Goal: Contribute content: Add original content to the website for others to see

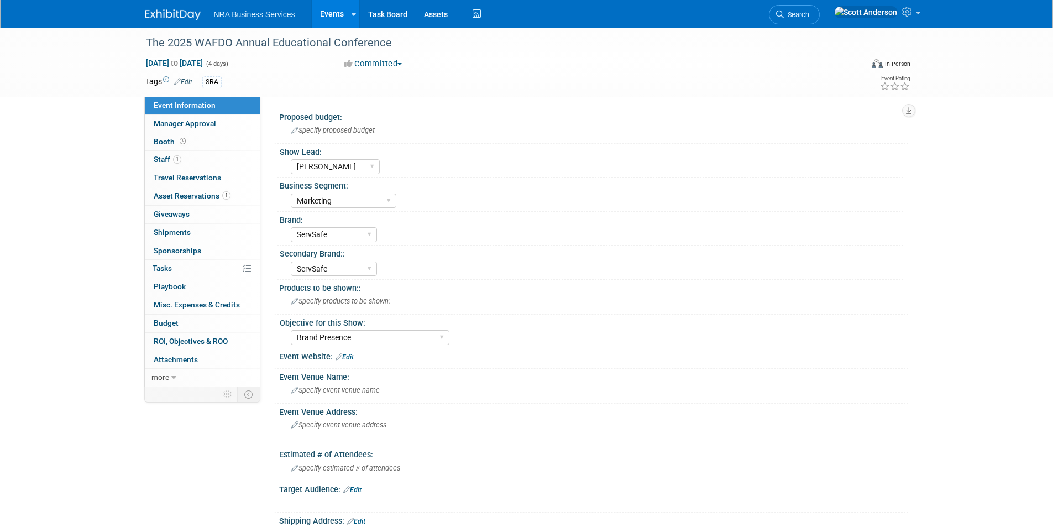
select select "Sergio M"
select select "Marketing"
select select "ServSafe"
select select "Brand Presence"
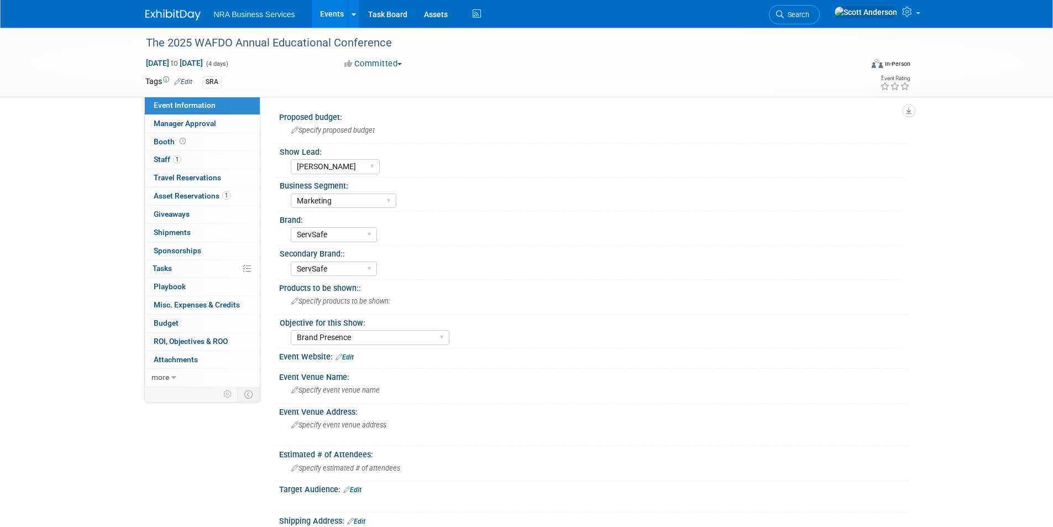
select select "Sergio M"
select select "Marketing"
select select "ServSafe"
select select "Brand Presence"
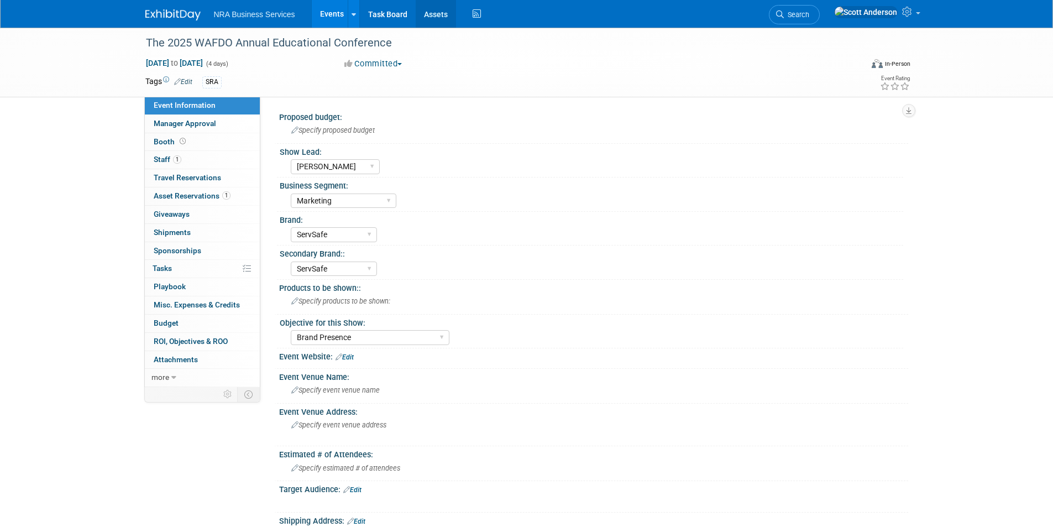
click at [434, 15] on link "Assets" at bounding box center [436, 14] width 40 height 28
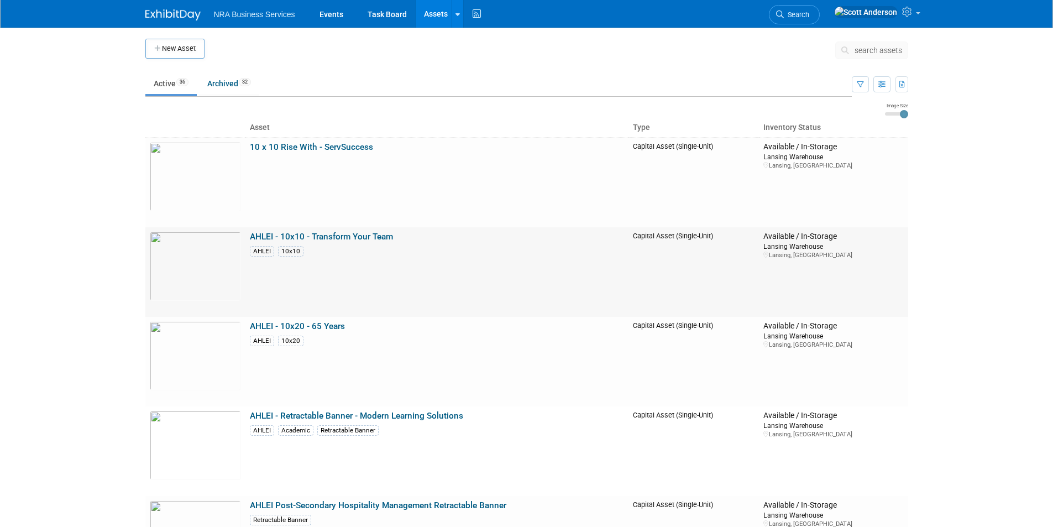
click at [305, 237] on link "AHLEI - 10x10 - Transform Your Team" at bounding box center [321, 237] width 143 height 10
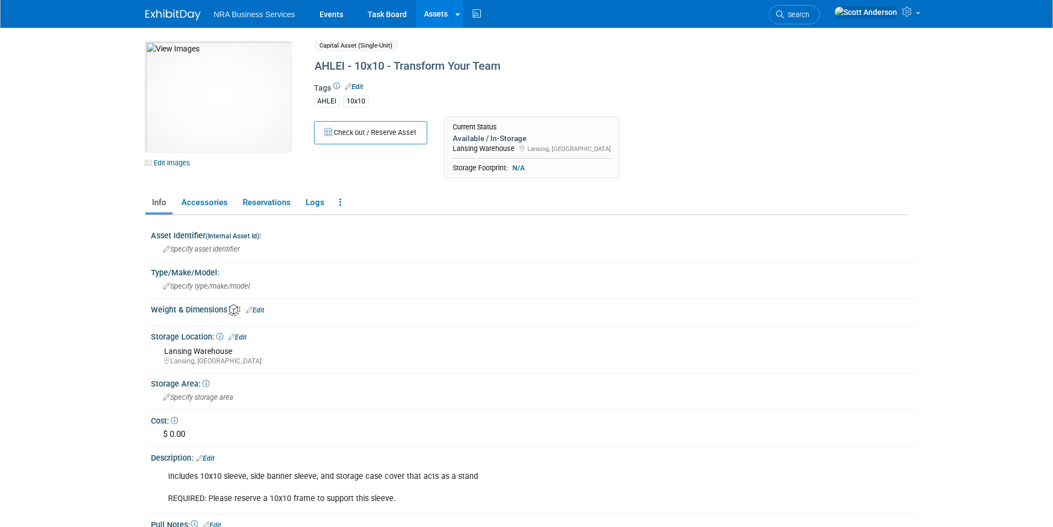
click at [438, 14] on link "Assets" at bounding box center [436, 14] width 40 height 28
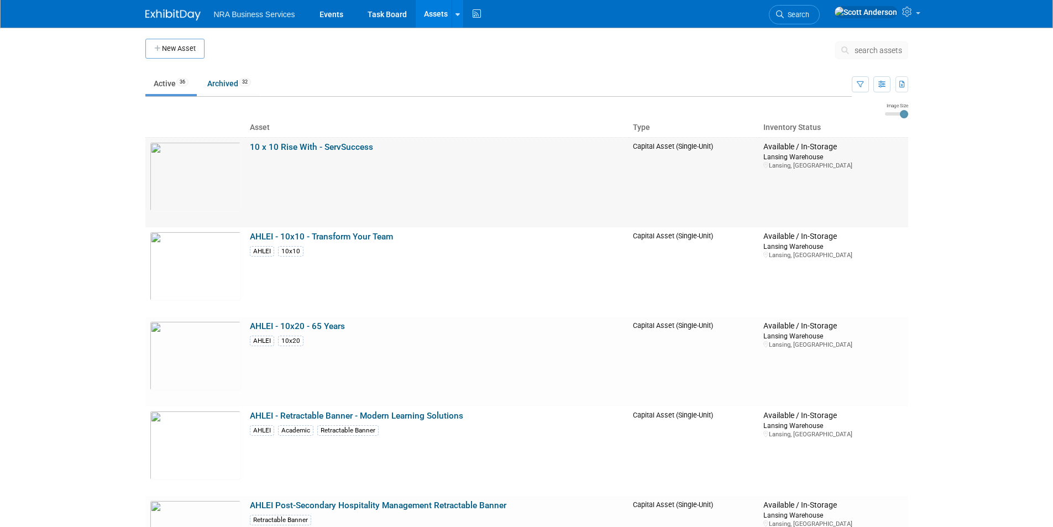
click at [308, 145] on link "10 x 10 Rise With - ServSuccess" at bounding box center [311, 147] width 123 height 10
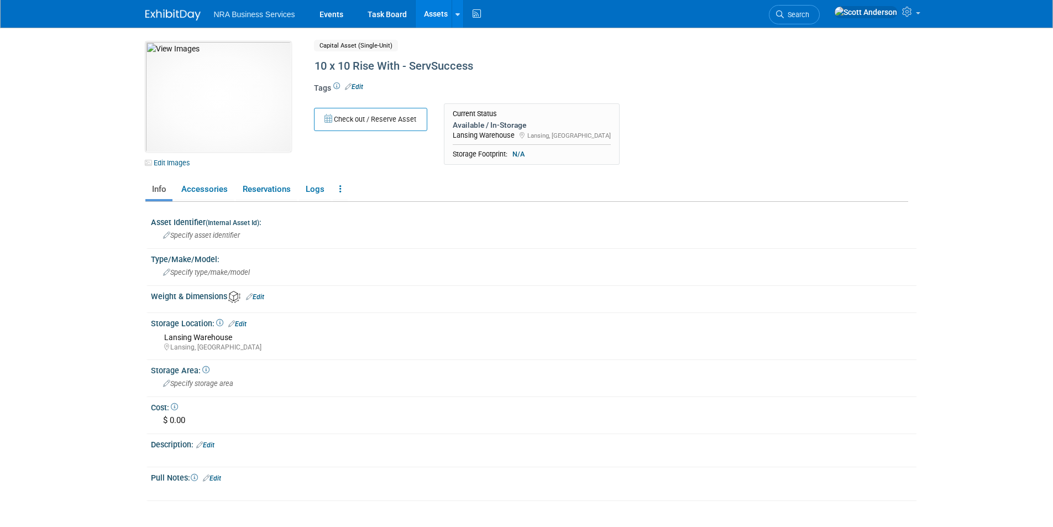
click at [427, 12] on link "Assets" at bounding box center [436, 14] width 40 height 28
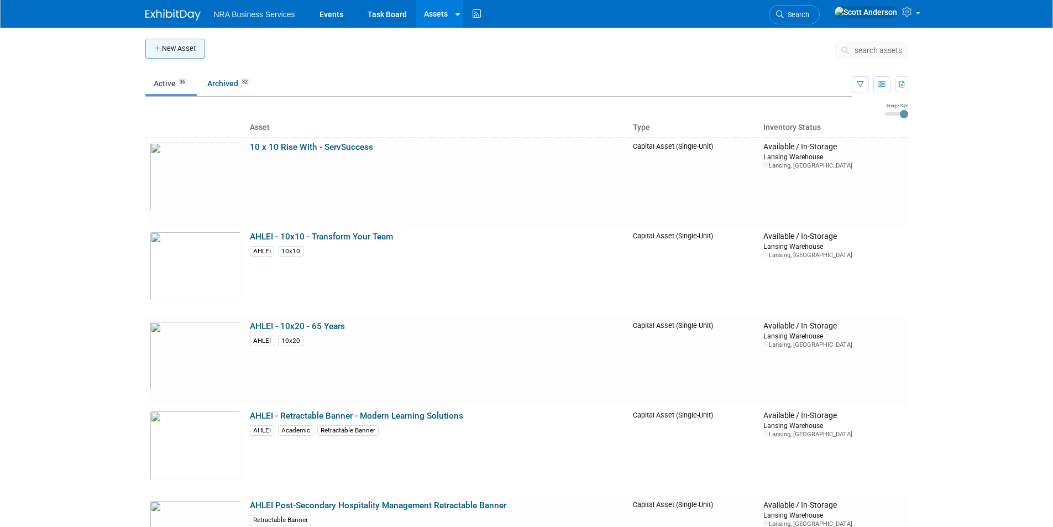
click at [185, 49] on button "New Asset" at bounding box center [174, 49] width 59 height 20
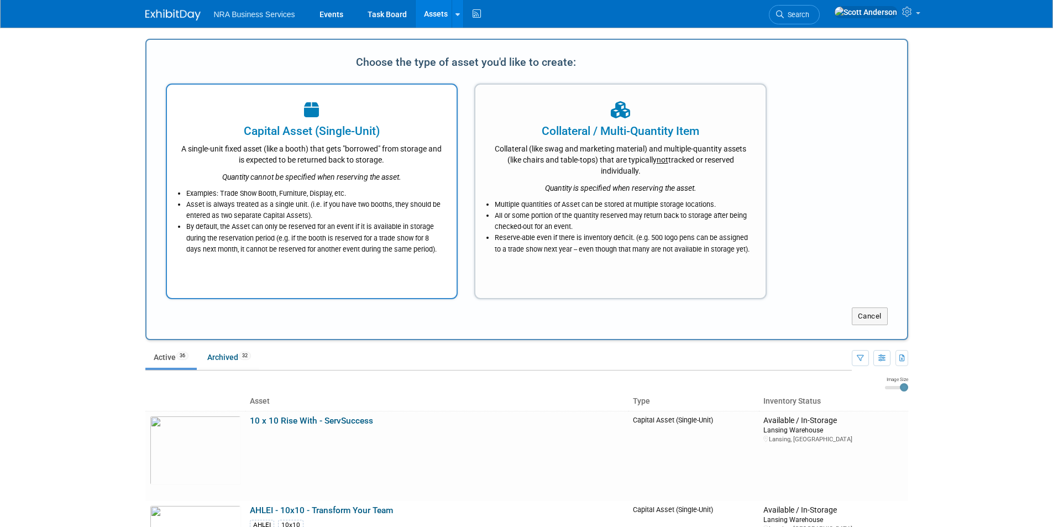
click at [349, 126] on div "Capital Asset (Single-Unit)" at bounding box center [312, 131] width 263 height 17
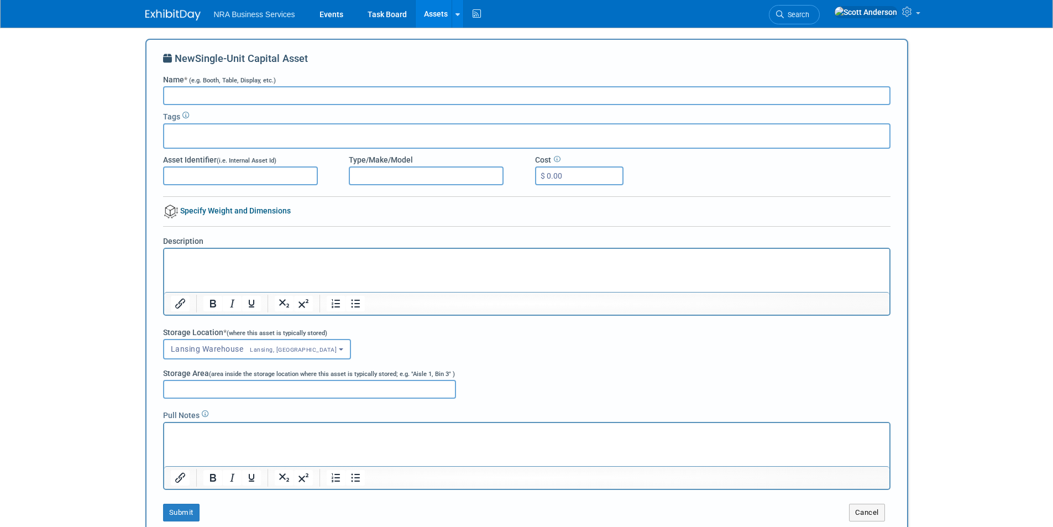
click at [324, 92] on input "Name * (e.g. Booth, Table, Display, etc.)" at bounding box center [526, 95] width 727 height 19
drag, startPoint x: 405, startPoint y: 92, endPoint x: 173, endPoint y: 87, distance: 232.2
click at [163, 85] on div "New Single-Unit Capital Asset Name * (e.g. Booth, Table, Display, etc.) ServSaf…" at bounding box center [526, 286] width 727 height 470
type input "ServSafe/AHLEI Empowering the Future of Hospitality 10x10 Sleeve"
paste body "Rich Text Area. Press ALT-0 for help."
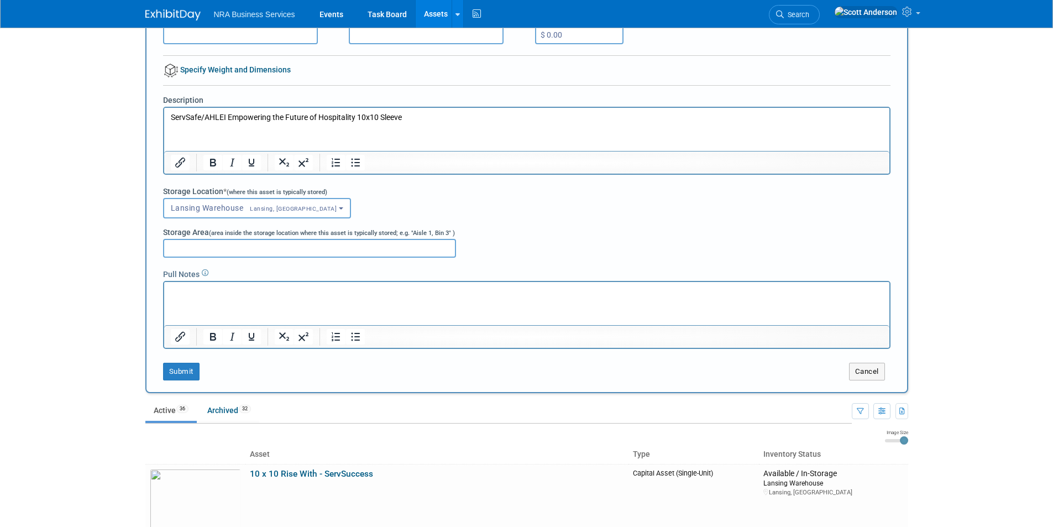
scroll to position [166, 0]
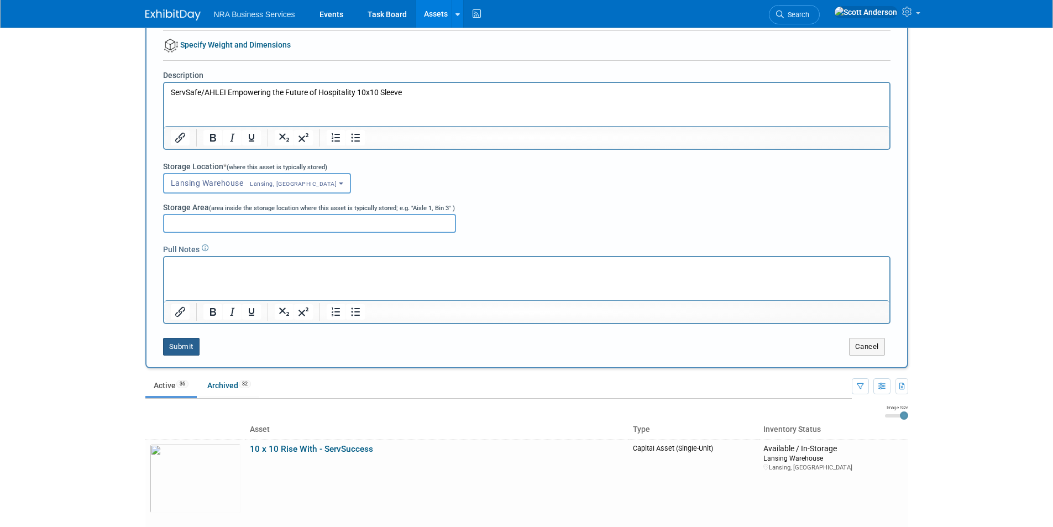
click at [176, 344] on button "Submit" at bounding box center [181, 347] width 36 height 18
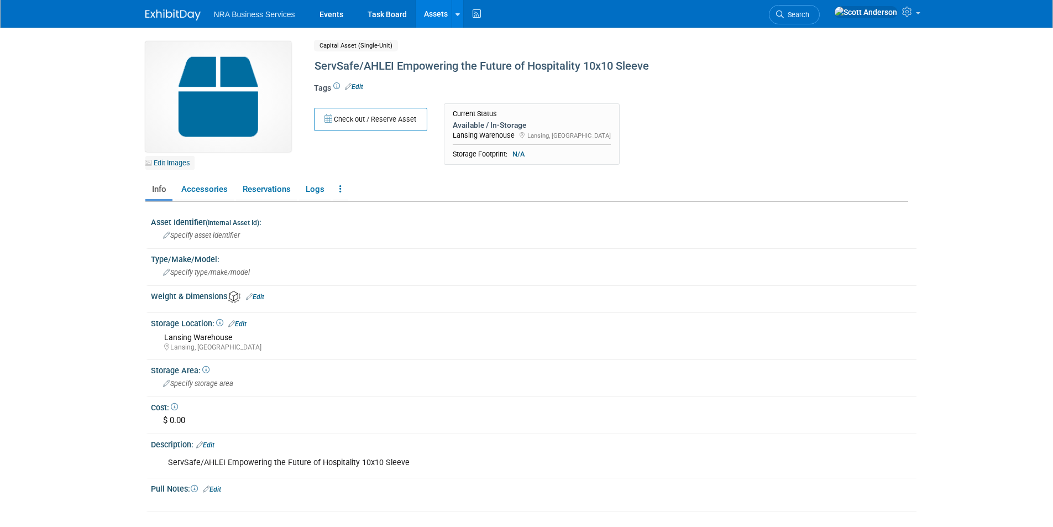
click at [169, 161] on link "Edit Images" at bounding box center [169, 163] width 49 height 14
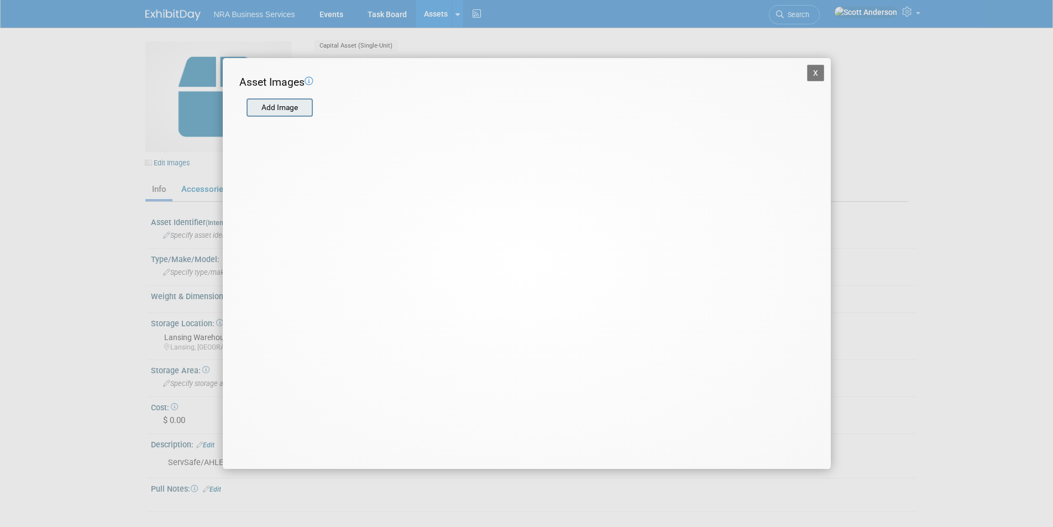
click at [276, 104] on input "file" at bounding box center [246, 107] width 132 height 17
click at [290, 107] on input "file" at bounding box center [246, 107] width 132 height 17
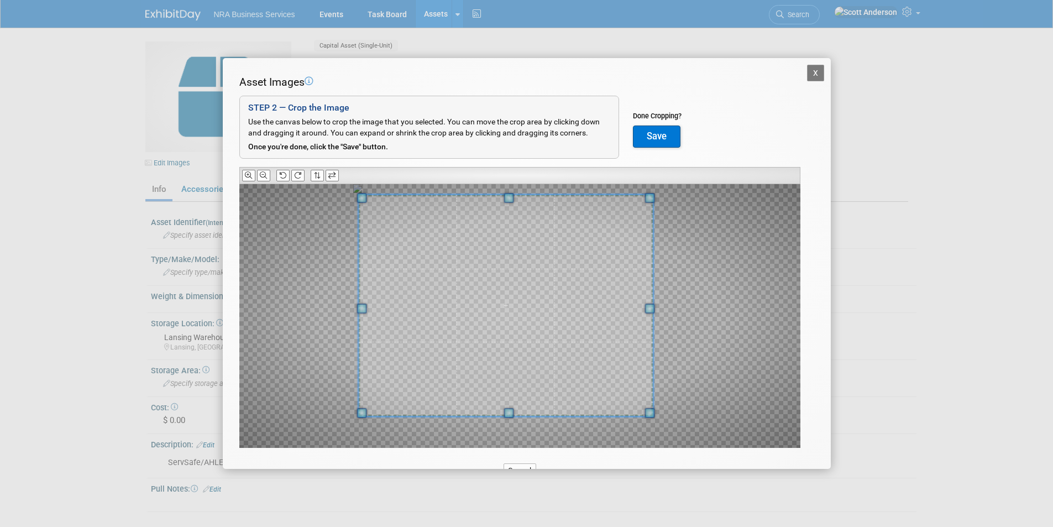
click at [367, 195] on div at bounding box center [505, 306] width 295 height 222
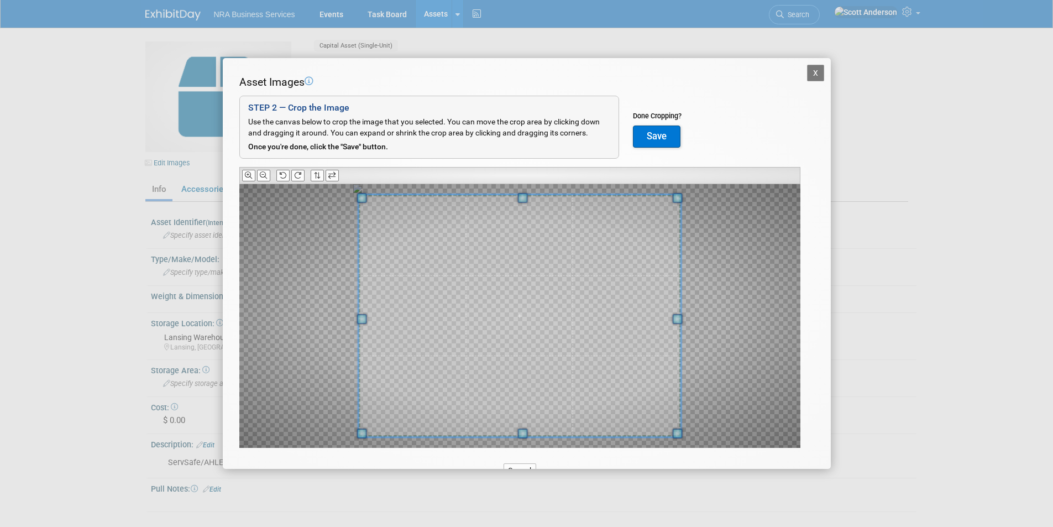
click at [678, 438] on span at bounding box center [677, 433] width 10 height 10
click at [643, 137] on button "Save" at bounding box center [657, 136] width 48 height 22
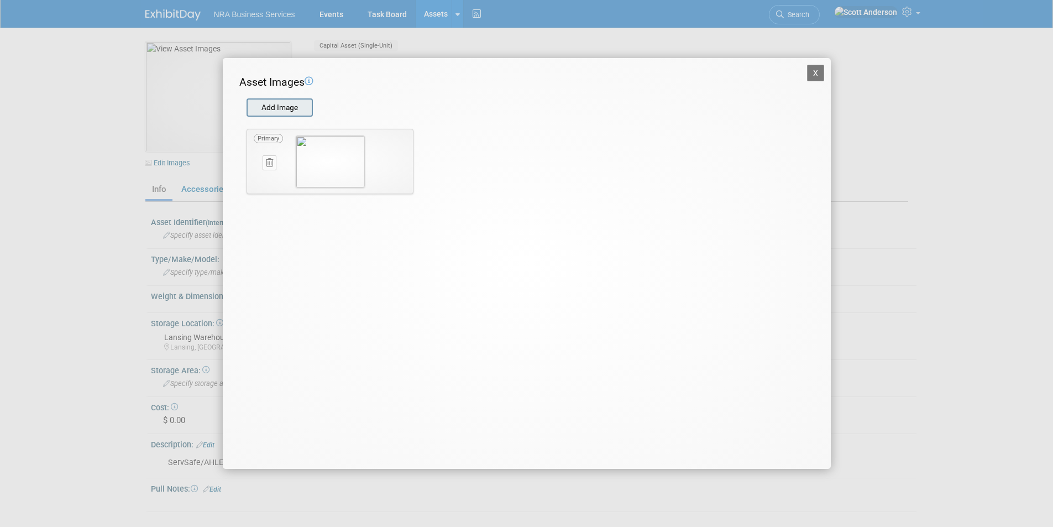
click at [280, 110] on input "file" at bounding box center [246, 107] width 132 height 17
click at [266, 139] on span "Primary" at bounding box center [268, 138] width 29 height 9
click at [814, 71] on button "X" at bounding box center [816, 73] width 18 height 17
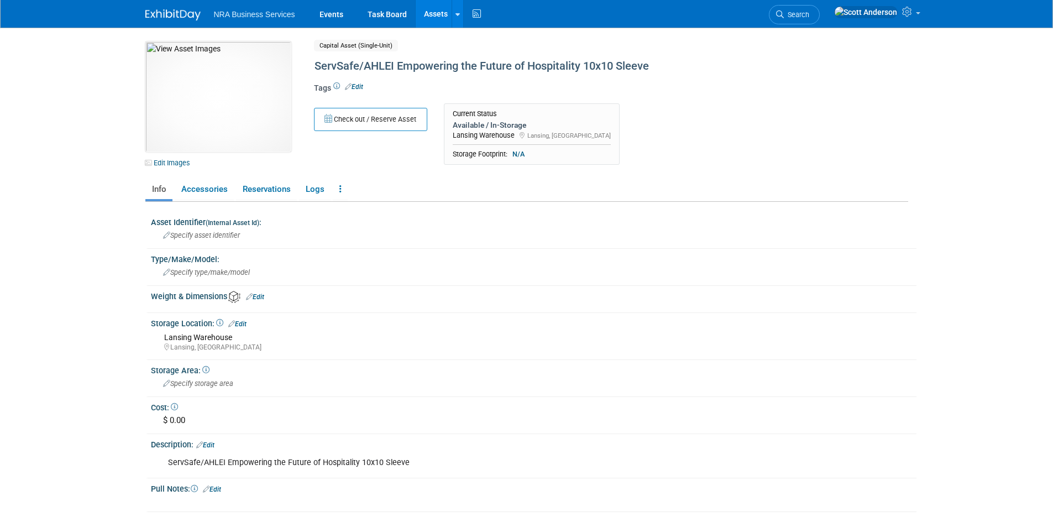
click at [428, 12] on link "Assets" at bounding box center [436, 14] width 40 height 28
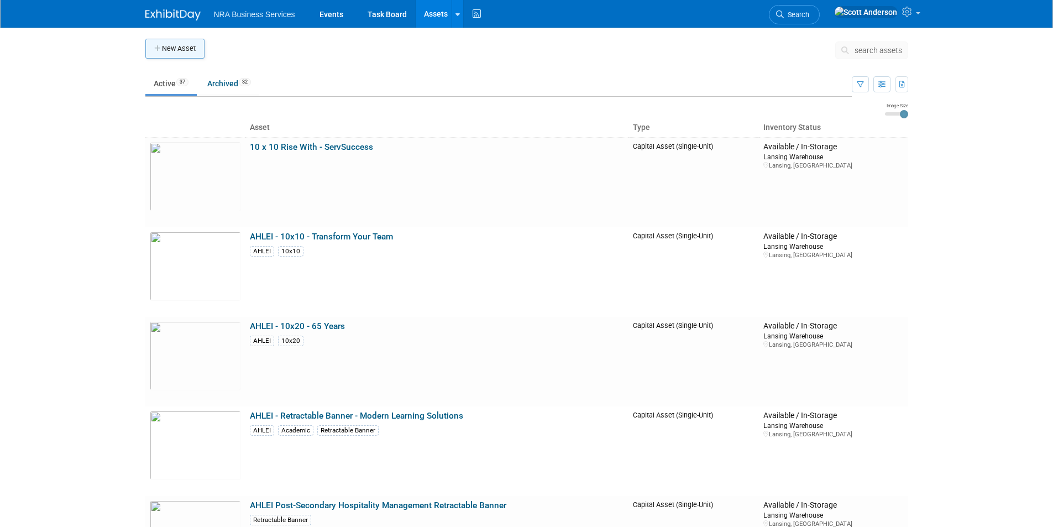
click at [180, 47] on button "New Asset" at bounding box center [174, 49] width 59 height 20
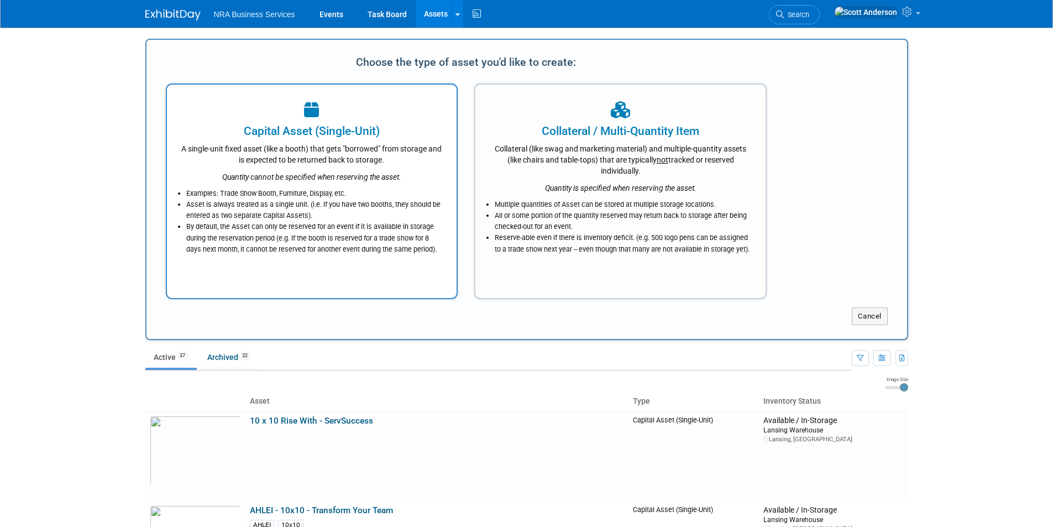
click at [300, 134] on div "Capital Asset (Single-Unit)" at bounding box center [312, 131] width 263 height 17
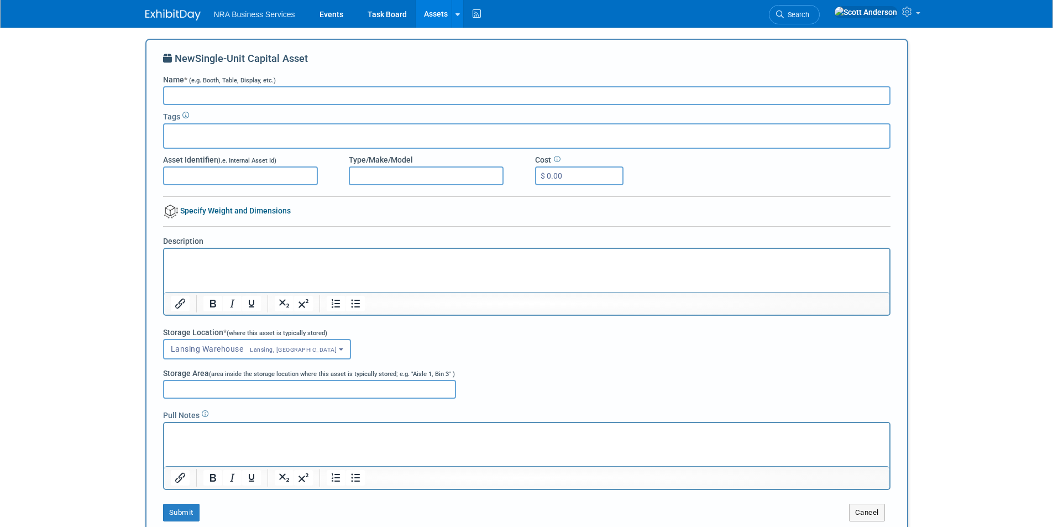
click at [277, 97] on input "Name * (e.g. Booth, Table, Display, etc.)" at bounding box center [526, 95] width 727 height 19
paste input "ServSafe Health and Safety Training & Credentialing 10x10 Sleeve"
type input "ServSafe Health and Safety Training & Credentialing 10x10 Sleeve"
click at [209, 263] on p "Rich Text Area. Press ALT-0 for help." at bounding box center [526, 258] width 712 height 11
paste body "Rich Text Area. Press ALT-0 for help."
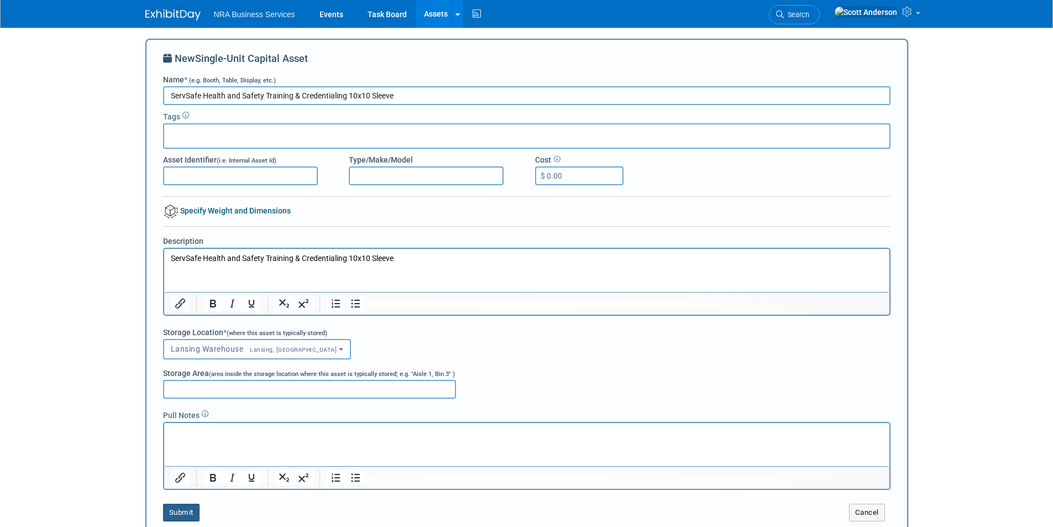
click at [180, 513] on button "Submit" at bounding box center [181, 513] width 36 height 18
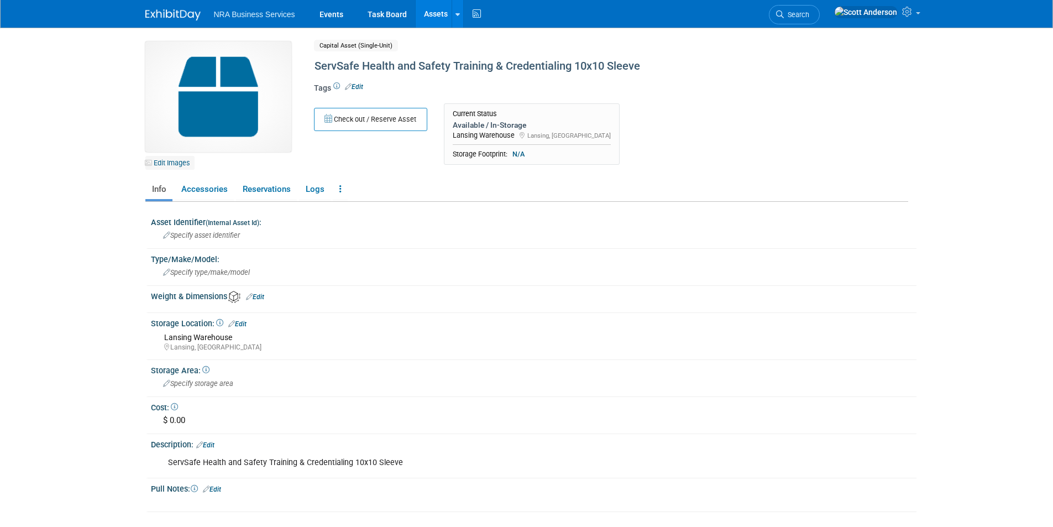
click at [180, 163] on link "Edit Images" at bounding box center [169, 163] width 49 height 14
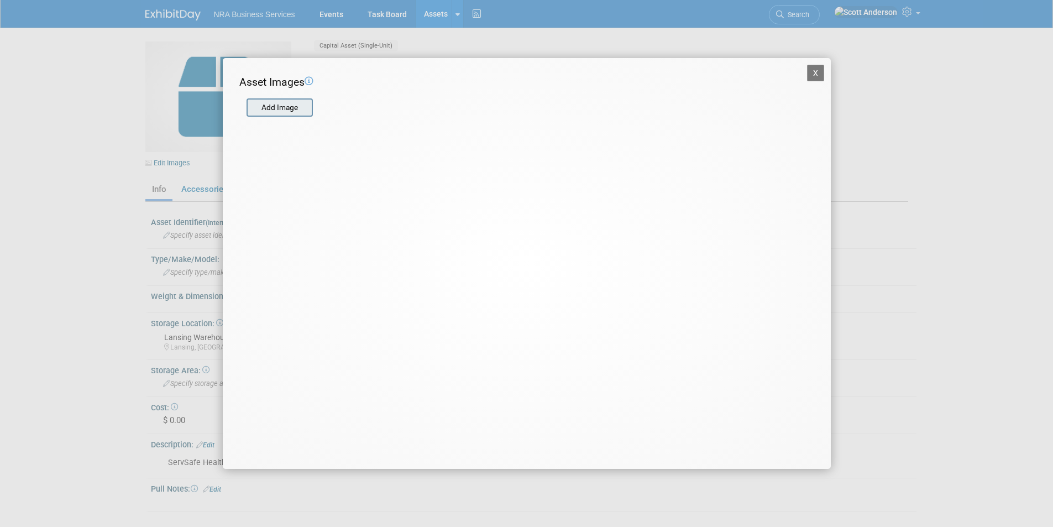
click at [274, 111] on input "file" at bounding box center [246, 107] width 132 height 17
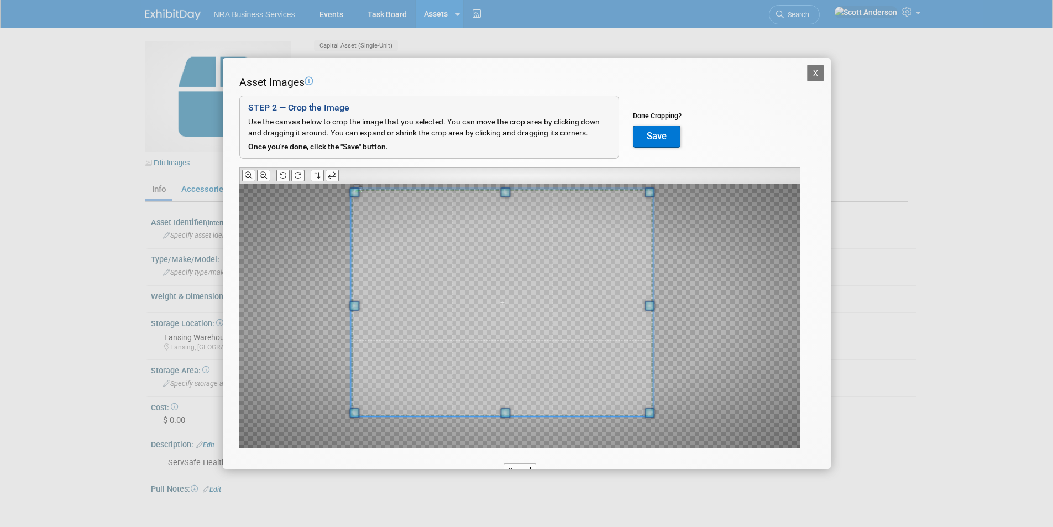
click at [399, 189] on div at bounding box center [502, 302] width 302 height 227
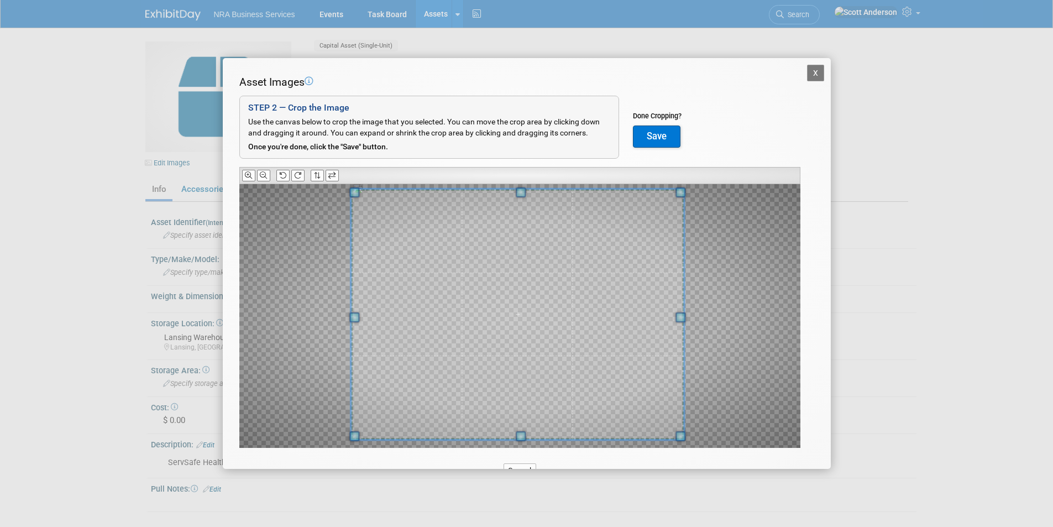
click at [679, 446] on div at bounding box center [519, 316] width 561 height 264
click at [658, 137] on button "Save" at bounding box center [657, 136] width 48 height 22
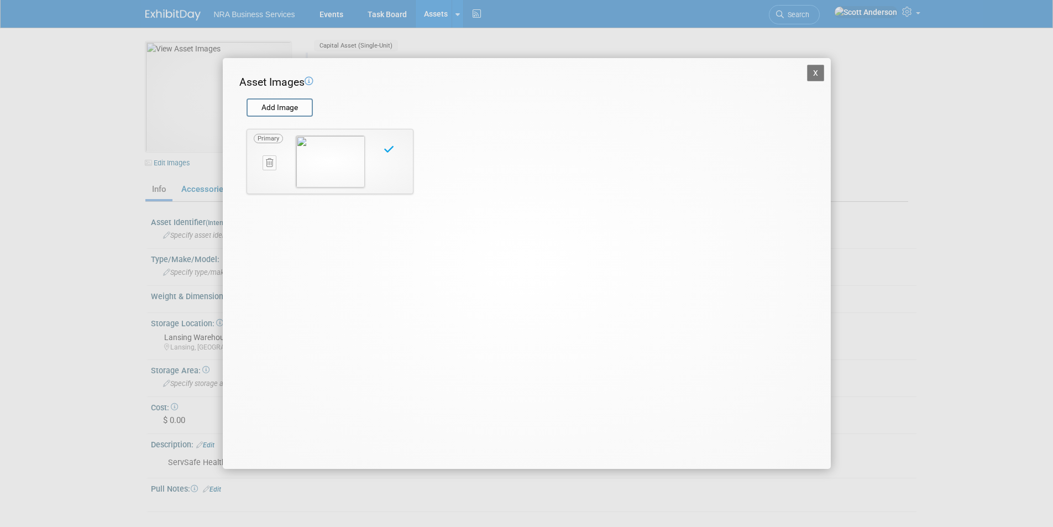
click at [816, 76] on button "X" at bounding box center [816, 73] width 18 height 17
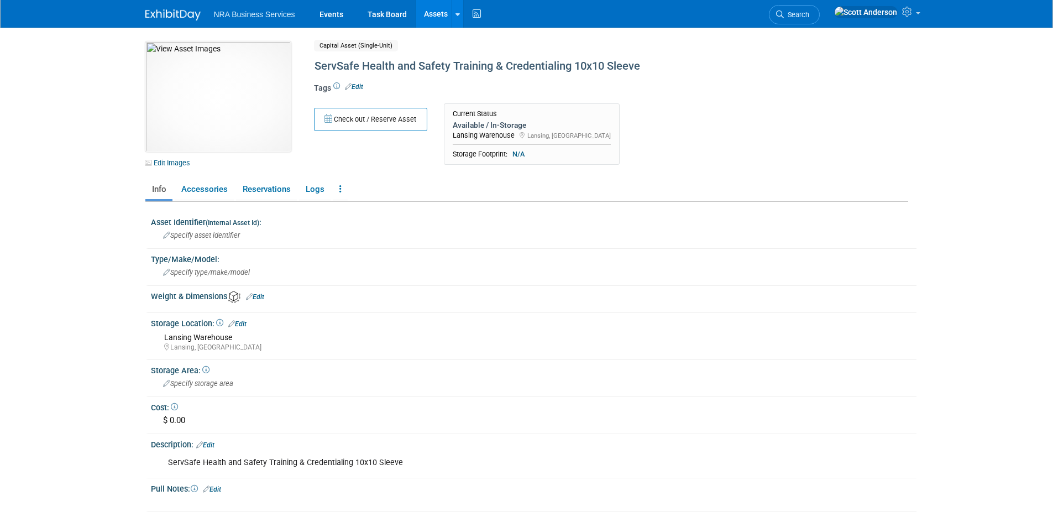
click at [431, 12] on link "Assets" at bounding box center [436, 14] width 40 height 28
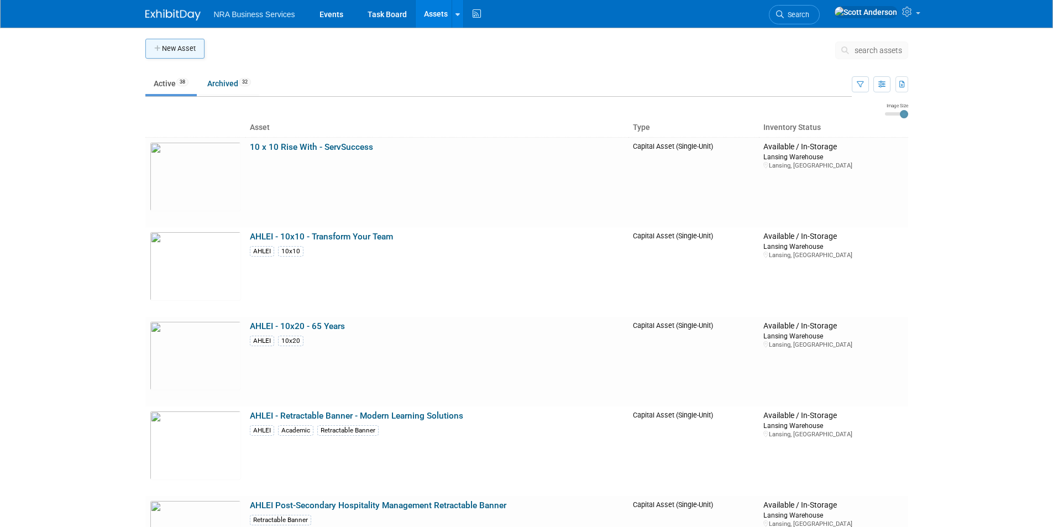
click at [169, 49] on button "New Asset" at bounding box center [174, 49] width 59 height 20
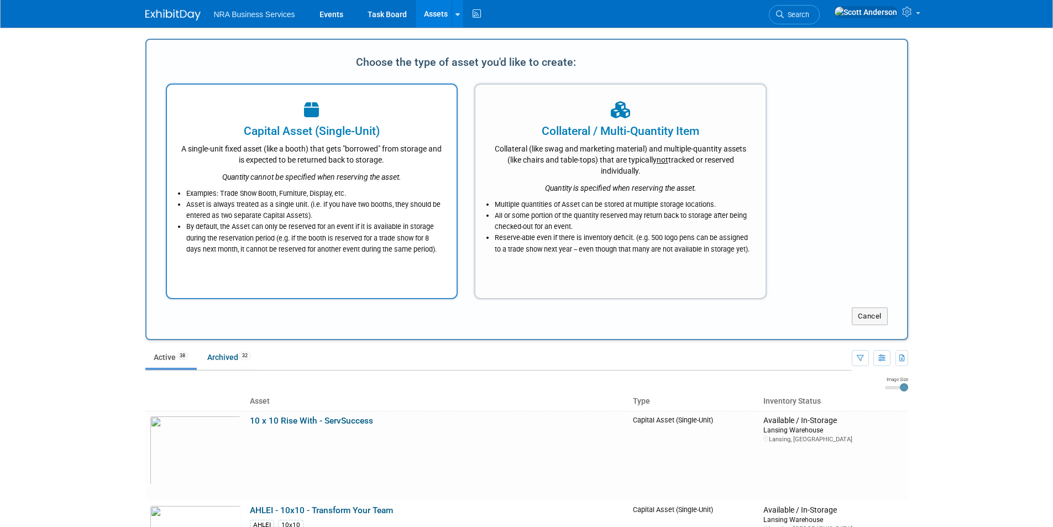
click at [276, 130] on div "Capital Asset (Single-Unit)" at bounding box center [312, 131] width 263 height 17
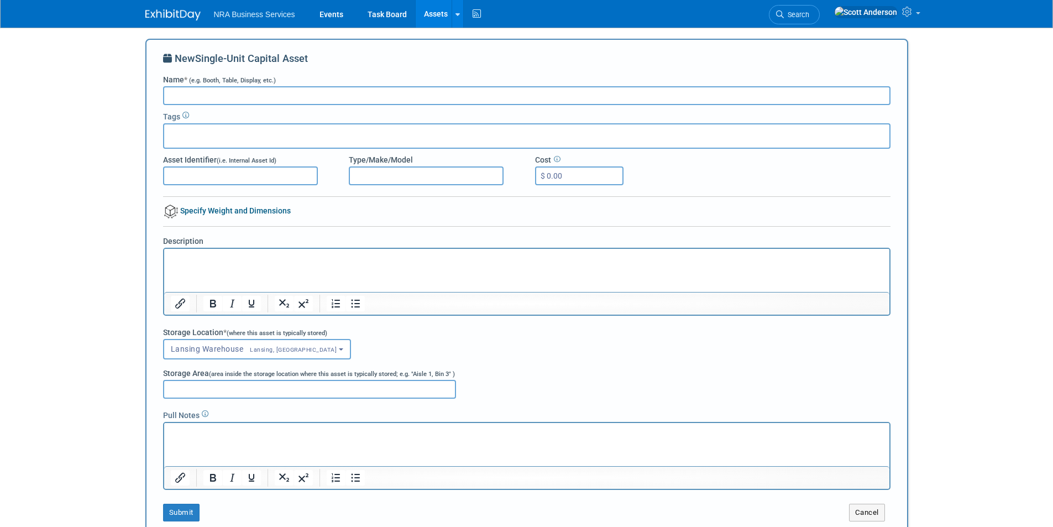
paste input "AHLEI Training & Credentialing fo Hosp Careers 10x10 Sleeve"
type input "AHLEI Training & Credentialing fo Hosp Careers 10x10 Sleeve"
click at [212, 264] on html at bounding box center [526, 256] width 725 height 15
paste body "Rich Text Area. Press ALT-0 for help."
click at [190, 511] on button "Submit" at bounding box center [181, 513] width 36 height 18
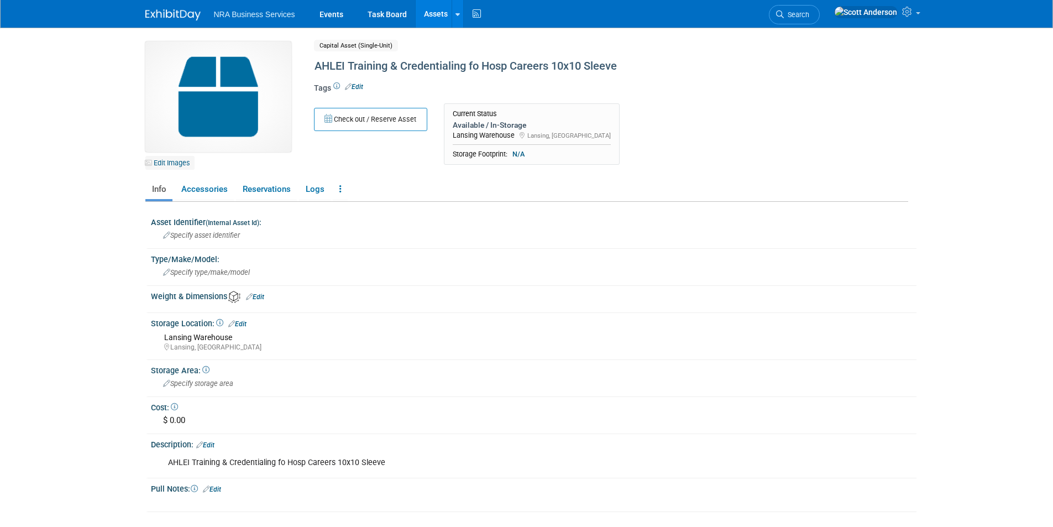
click at [178, 162] on link "Edit Images" at bounding box center [169, 163] width 49 height 14
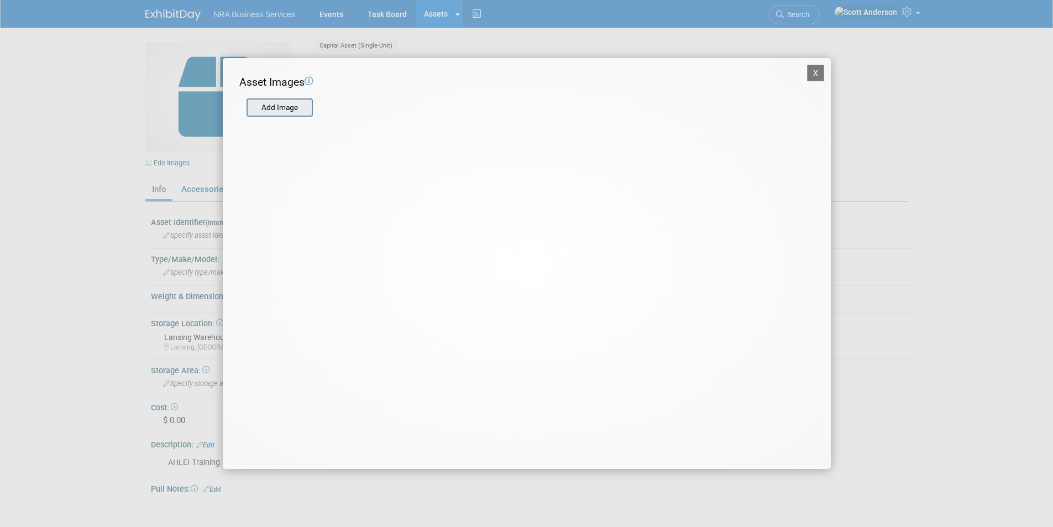
click at [283, 105] on input "file" at bounding box center [246, 107] width 132 height 17
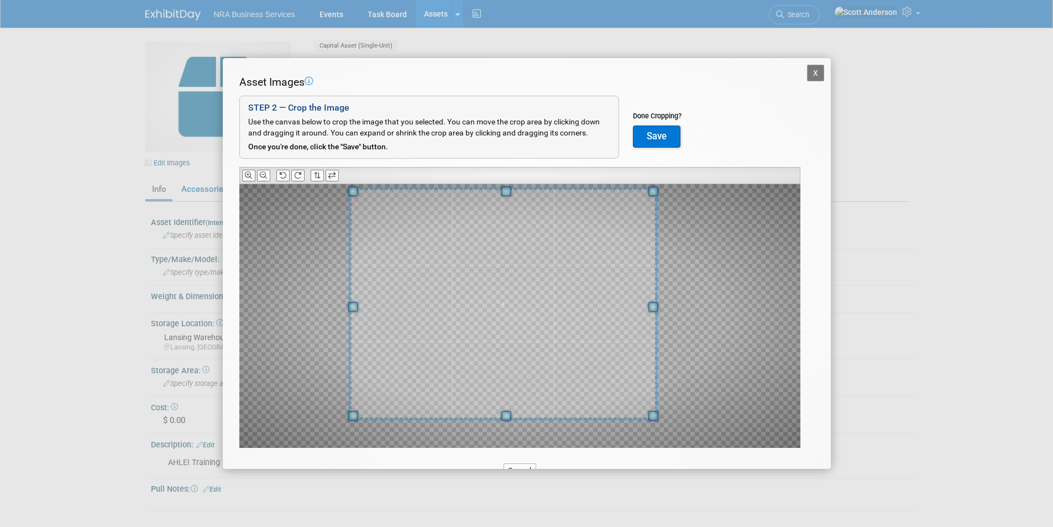
click at [361, 191] on div at bounding box center [502, 303] width 307 height 231
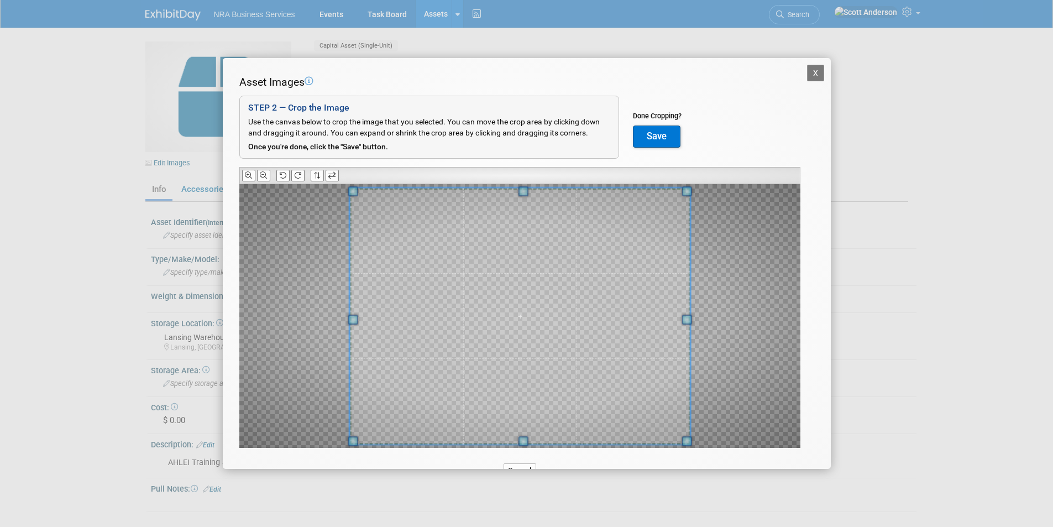
click at [688, 441] on span at bounding box center [687, 441] width 10 height 10
click at [657, 133] on button "Save" at bounding box center [657, 136] width 48 height 22
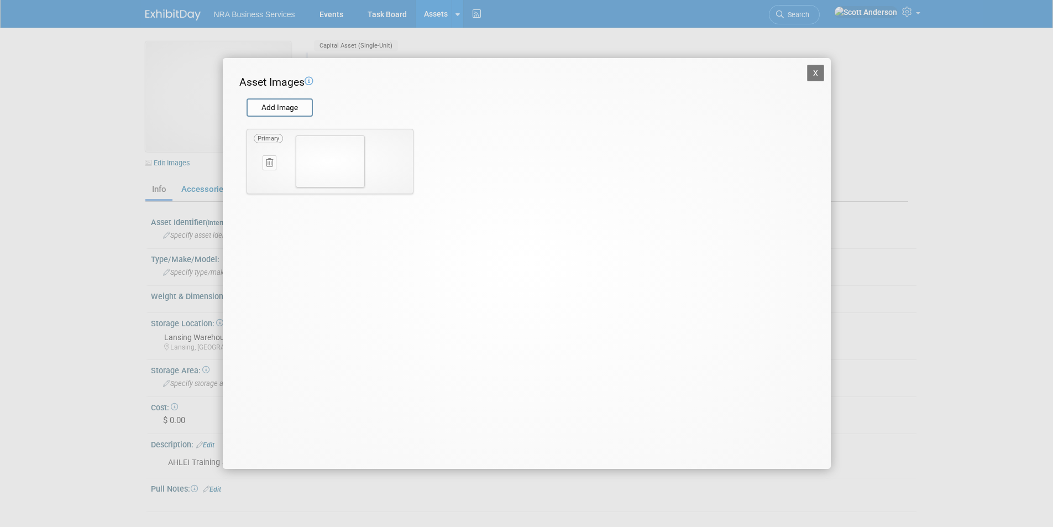
click at [815, 72] on button "X" at bounding box center [816, 73] width 18 height 17
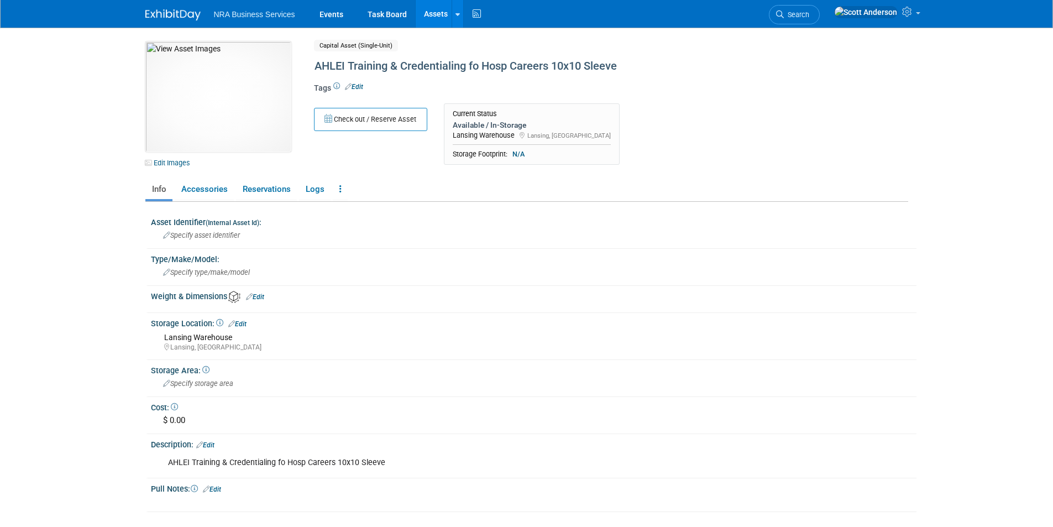
click at [431, 13] on link "Assets" at bounding box center [436, 14] width 40 height 28
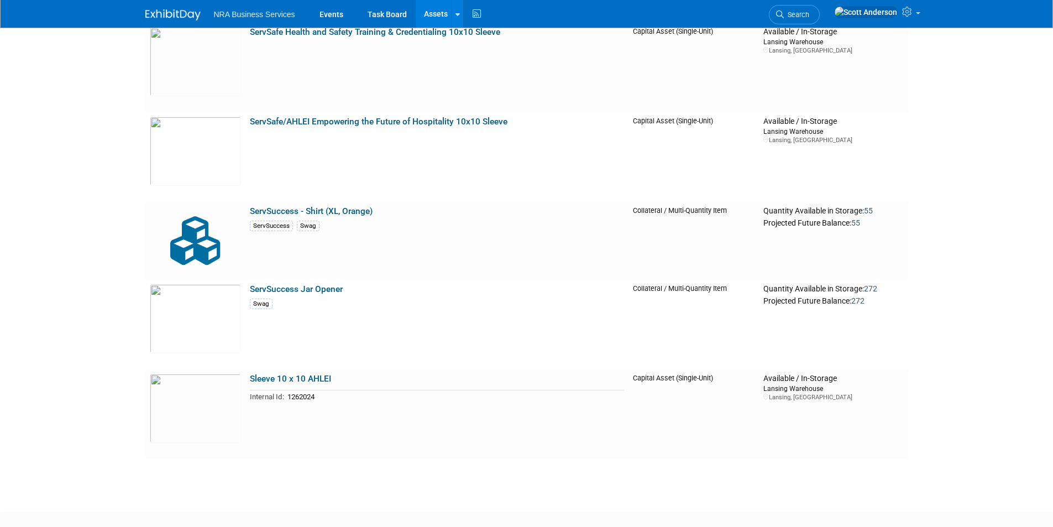
scroll to position [3151, 0]
